Goal: Book appointment/travel/reservation

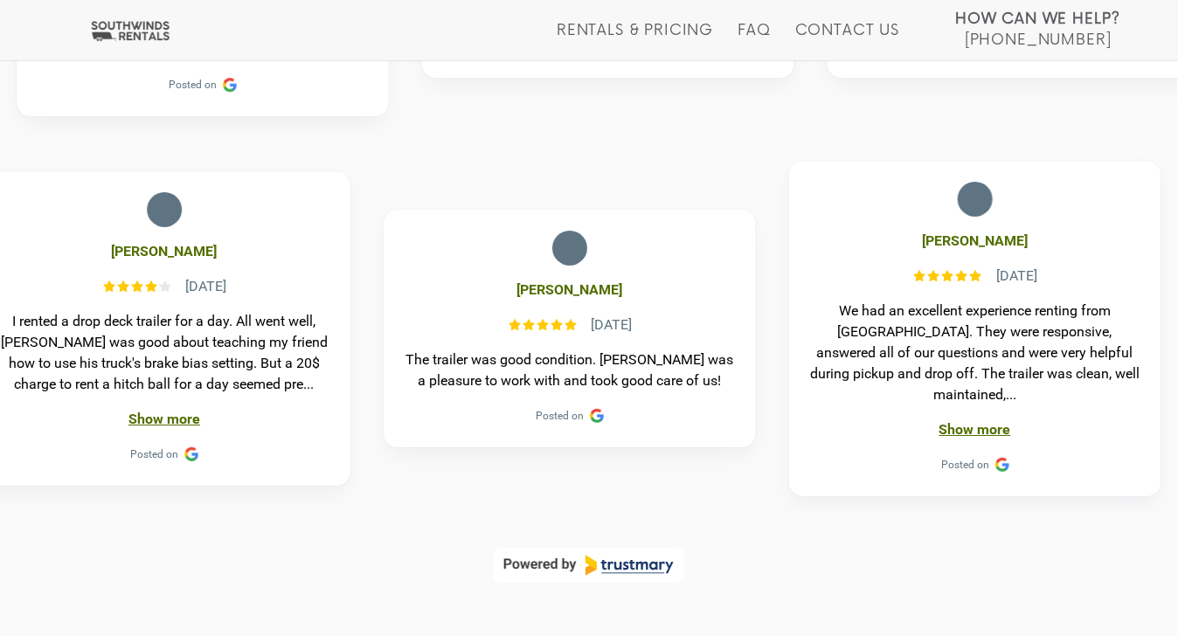
scroll to position [1229, 0]
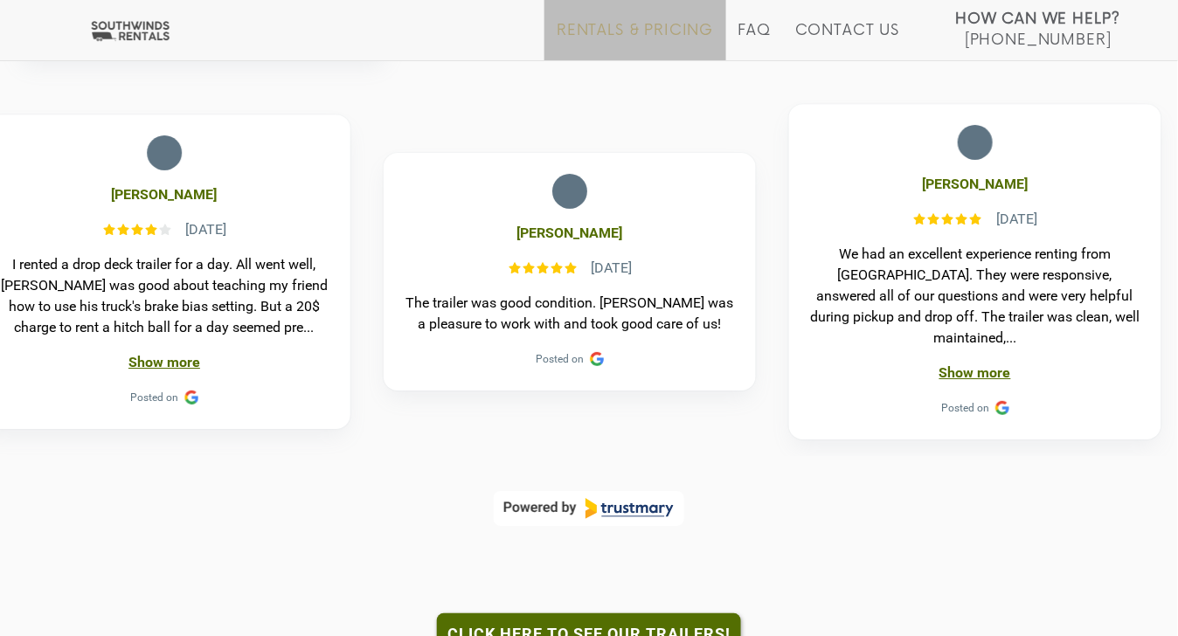
click at [606, 31] on link "Rentals & Pricing" at bounding box center [635, 41] width 156 height 38
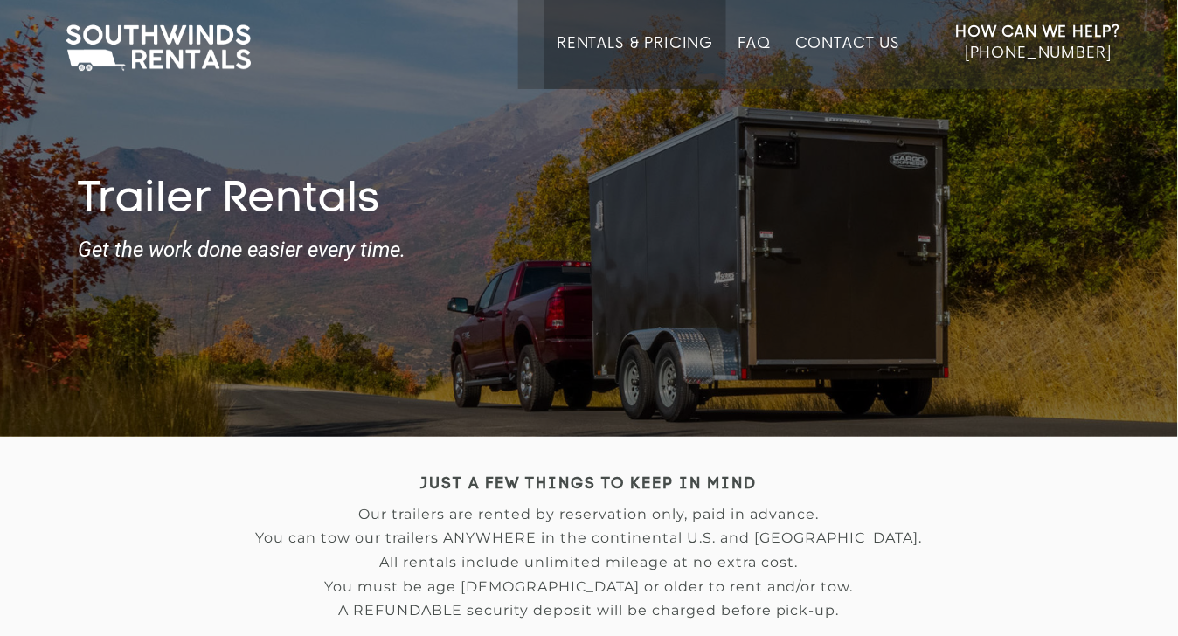
click at [606, 31] on li "Rentals & Pricing" at bounding box center [634, 44] width 181 height 89
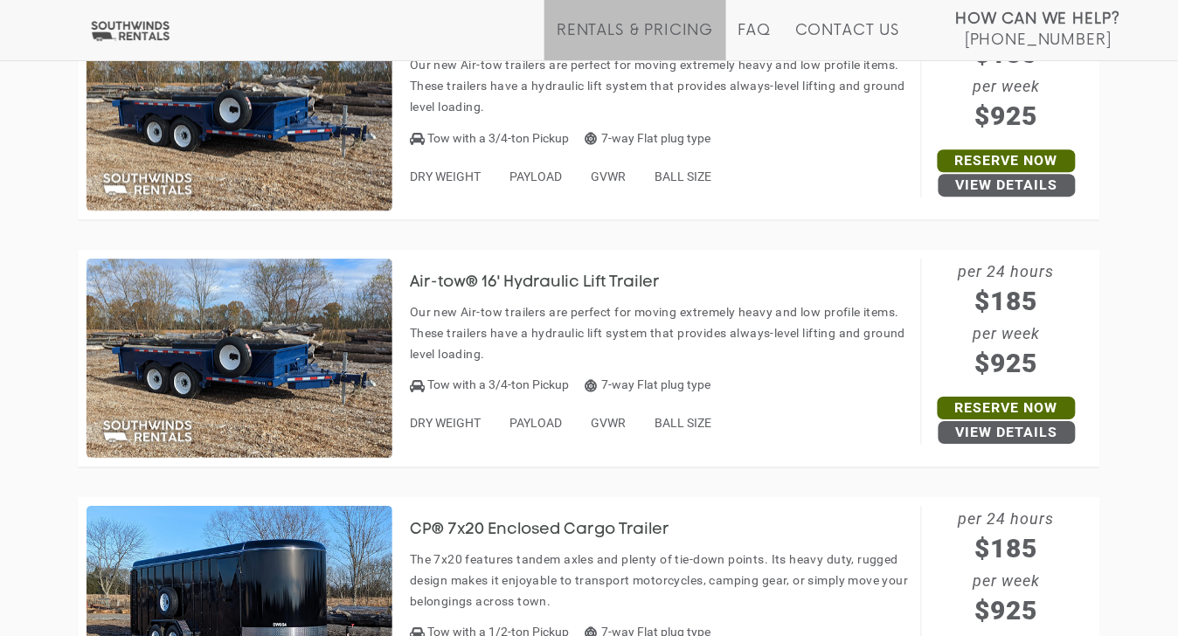
scroll to position [5857, 0]
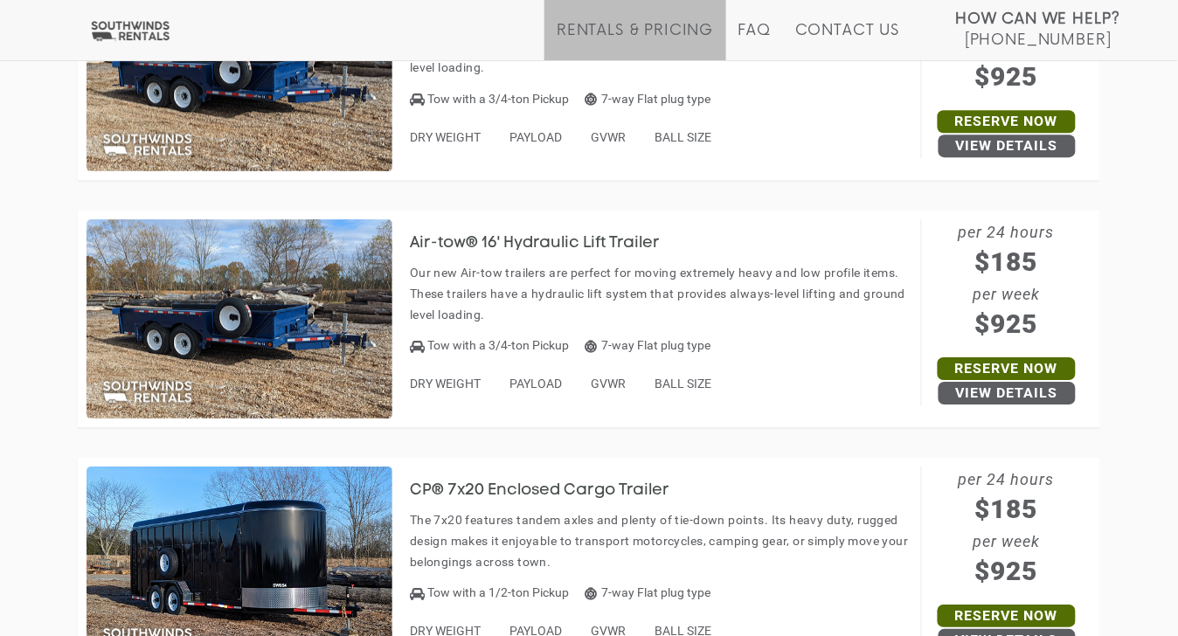
click at [86, 219] on div at bounding box center [239, 318] width 306 height 199
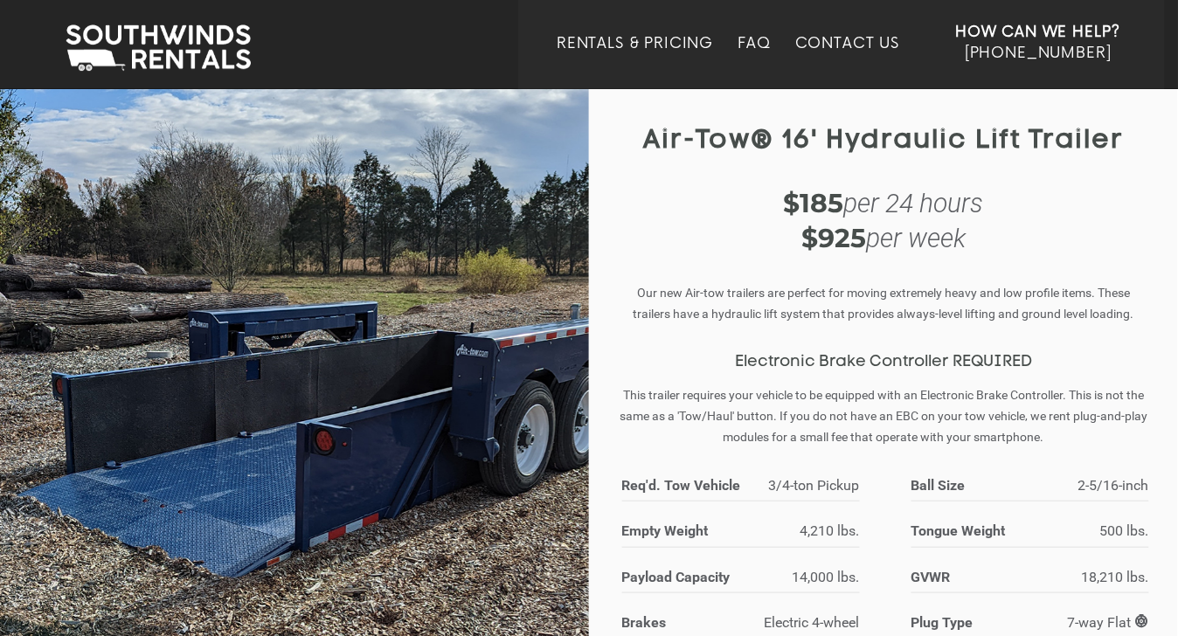
click at [86, 218] on img at bounding box center [294, 423] width 589 height 673
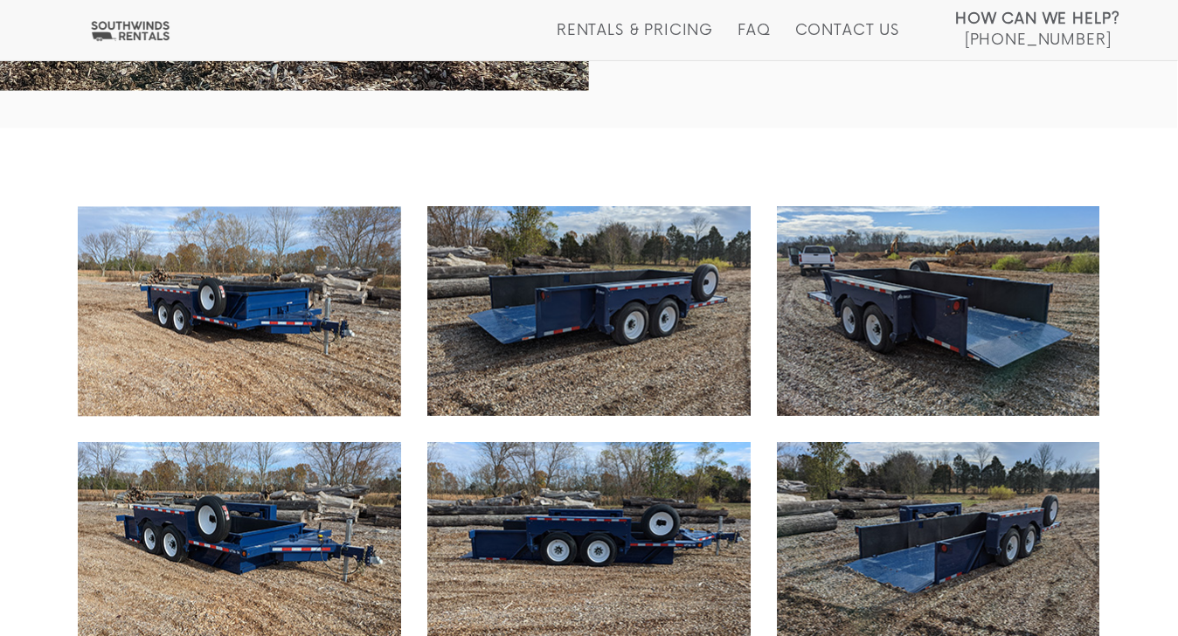
scroll to position [569, 0]
